Goal: Transaction & Acquisition: Purchase product/service

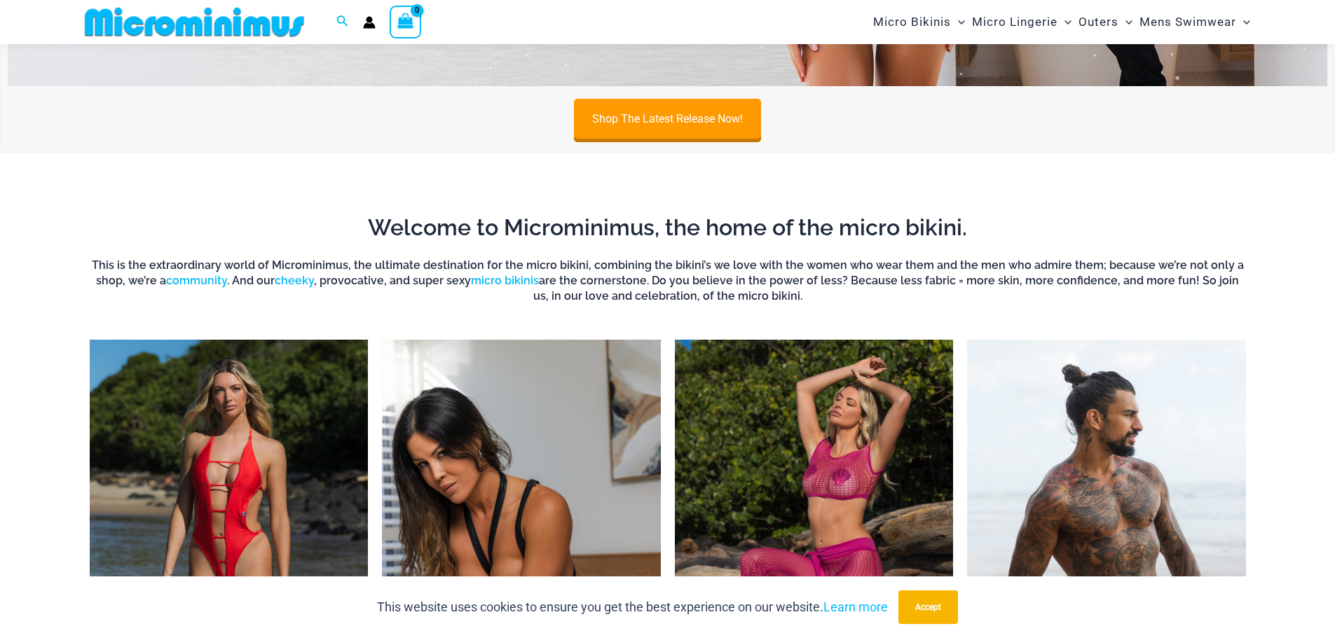
scroll to position [471, 0]
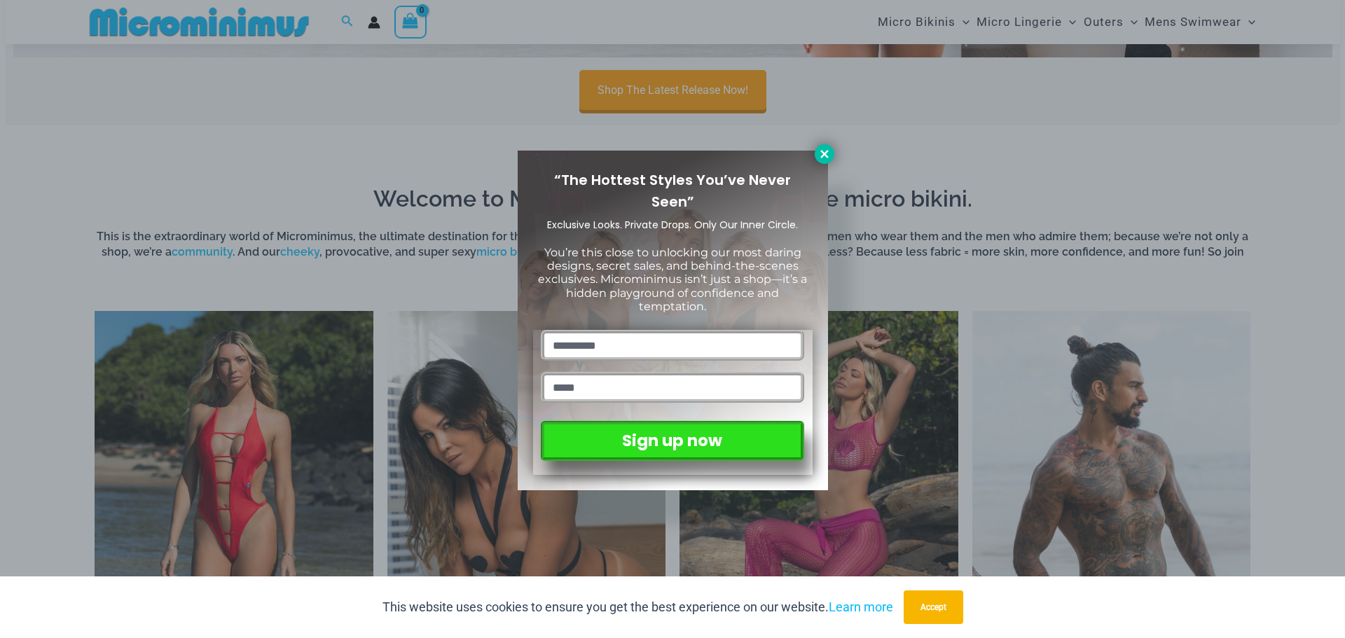
click at [829, 150] on icon at bounding box center [825, 154] width 13 height 13
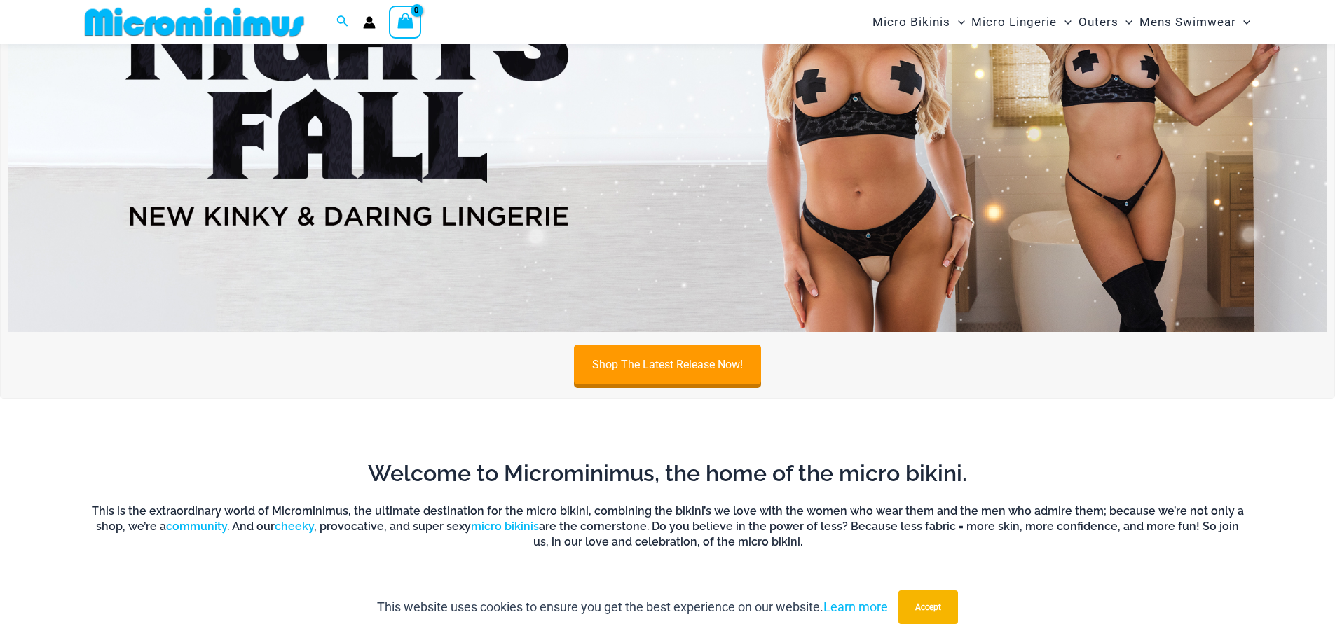
scroll to position [193, 0]
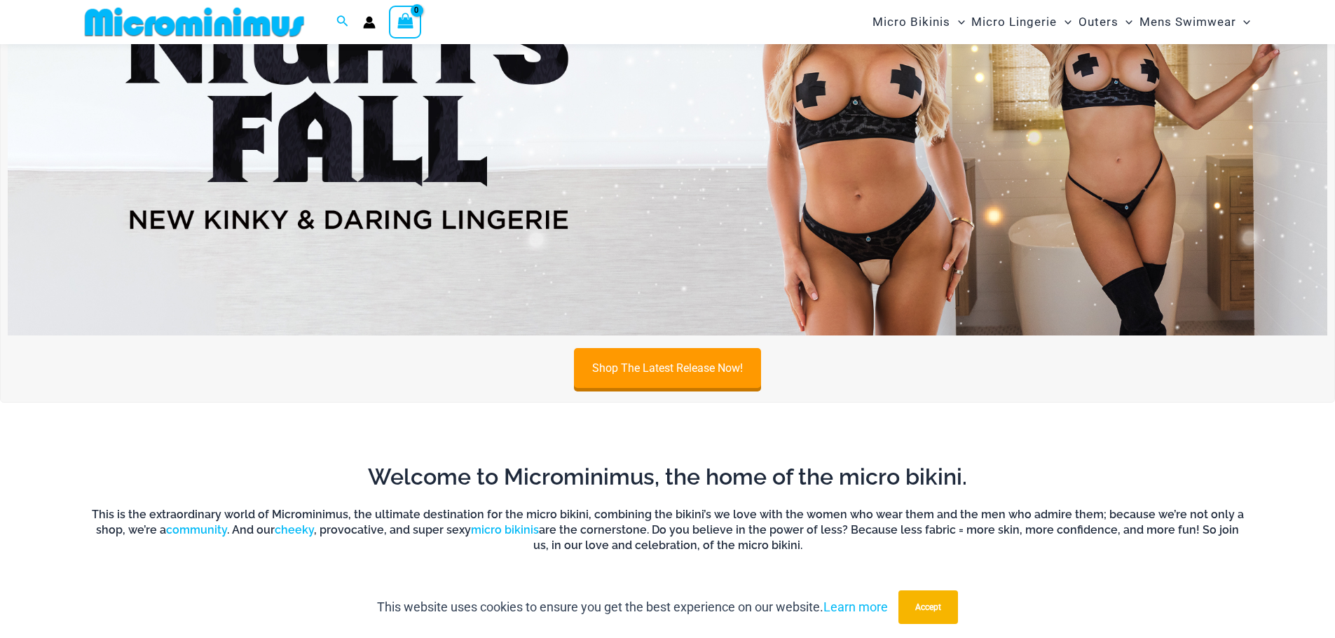
click at [872, 199] on img at bounding box center [668, 111] width 1320 height 448
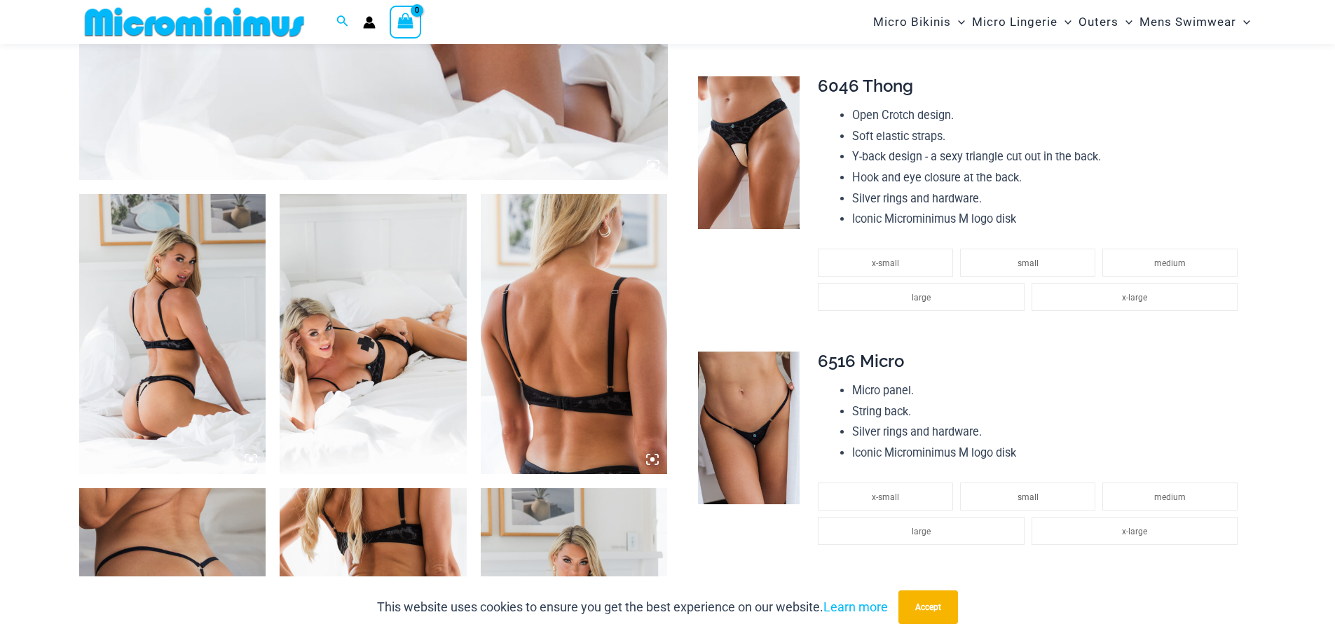
scroll to position [830, 0]
